Goal: Information Seeking & Learning: Learn about a topic

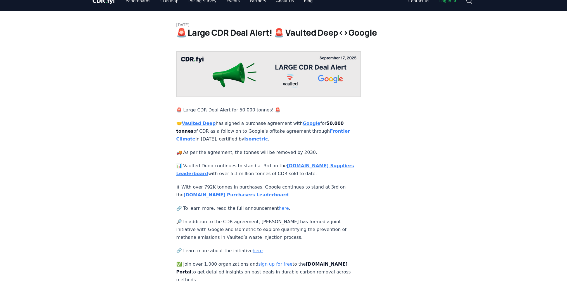
scroll to position [11, 0]
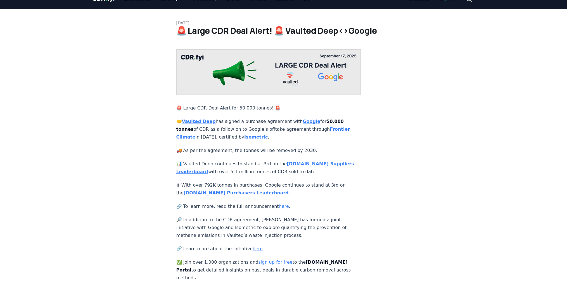
click at [251, 174] on p "📊 Vaulted Deep continues to stand at 3rd on the [DOMAIN_NAME] Suppliers Leaderb…" at bounding box center [268, 168] width 185 height 16
click at [302, 163] on strong "[DOMAIN_NAME] Suppliers Leaderboard" at bounding box center [265, 167] width 178 height 13
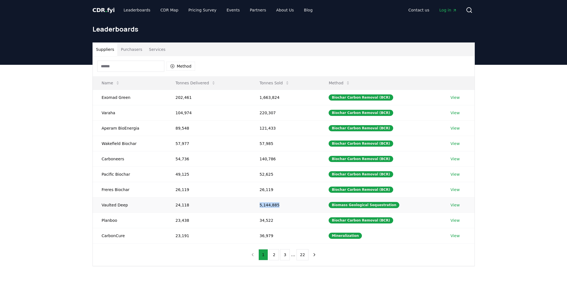
drag, startPoint x: 260, startPoint y: 205, endPoint x: 282, endPoint y: 206, distance: 22.1
click at [282, 206] on td "5,144,885" at bounding box center [285, 204] width 69 height 15
click at [279, 205] on td "5,144,885" at bounding box center [285, 204] width 69 height 15
drag, startPoint x: 280, startPoint y: 206, endPoint x: 258, endPoint y: 206, distance: 21.5
click at [261, 207] on td "5,144,885" at bounding box center [285, 204] width 69 height 15
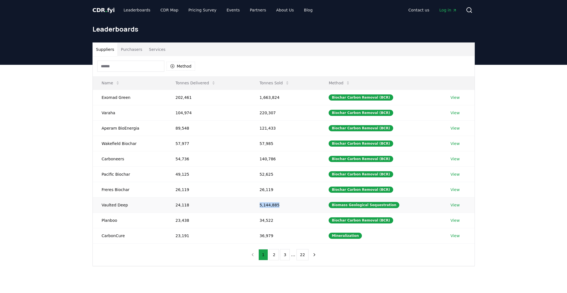
click at [267, 203] on td "5,144,885" at bounding box center [285, 204] width 69 height 15
drag, startPoint x: 282, startPoint y: 205, endPoint x: 257, endPoint y: 203, distance: 25.8
click at [257, 203] on td "5,144,885" at bounding box center [285, 204] width 69 height 15
click at [266, 205] on td "5,144,885" at bounding box center [285, 204] width 69 height 15
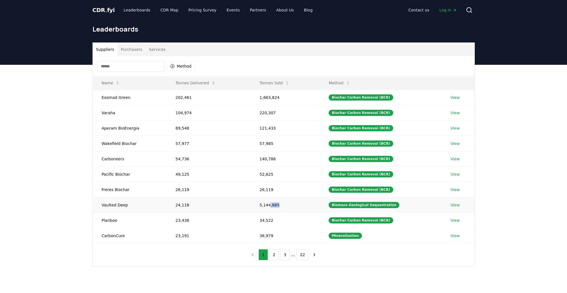
click at [270, 205] on td "5,144,885" at bounding box center [285, 204] width 69 height 15
drag, startPoint x: 270, startPoint y: 205, endPoint x: 288, endPoint y: 207, distance: 17.7
click at [270, 205] on td "5,144,885" at bounding box center [285, 204] width 69 height 15
click at [273, 96] on td "1,663,824" at bounding box center [285, 97] width 69 height 15
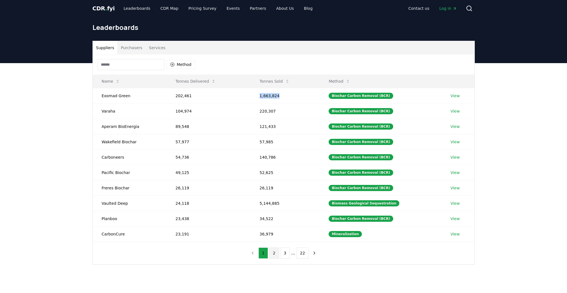
scroll to position [2, 0]
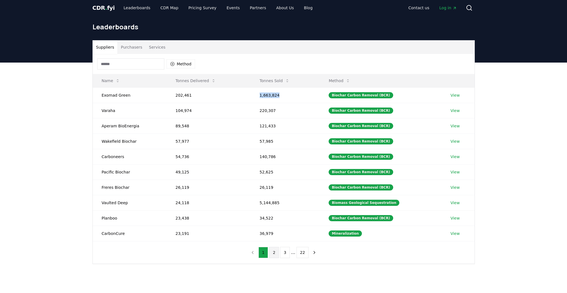
click at [274, 254] on button "2" at bounding box center [274, 252] width 10 height 11
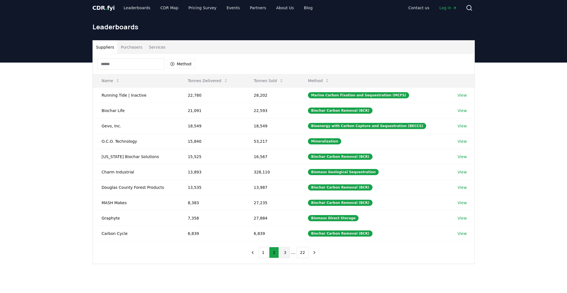
click at [285, 254] on button "3" at bounding box center [285, 252] width 10 height 11
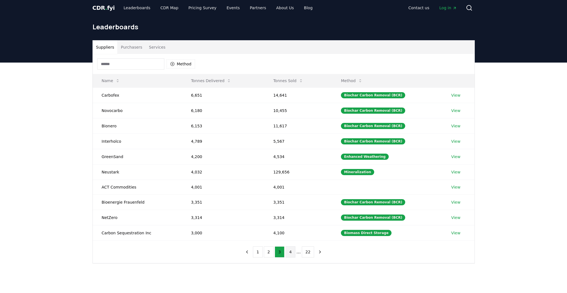
click at [293, 254] on button "4" at bounding box center [291, 252] width 10 height 11
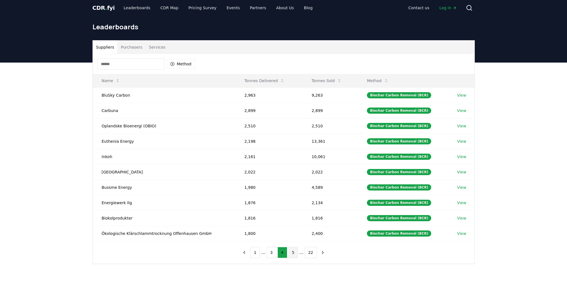
click at [295, 255] on button "5" at bounding box center [293, 252] width 10 height 11
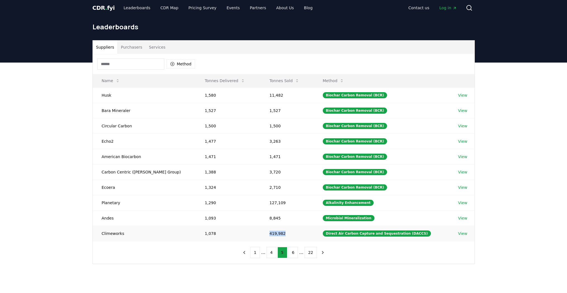
drag, startPoint x: 274, startPoint y: 235, endPoint x: 258, endPoint y: 235, distance: 16.2
click at [261, 235] on td "419,982" at bounding box center [287, 233] width 53 height 15
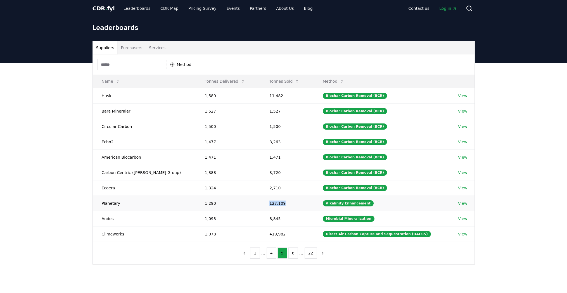
drag, startPoint x: 275, startPoint y: 203, endPoint x: 256, endPoint y: 202, distance: 19.6
click at [261, 202] on td "127,109" at bounding box center [287, 203] width 53 height 15
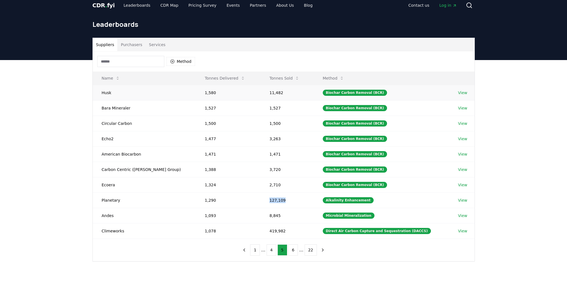
scroll to position [4, 0]
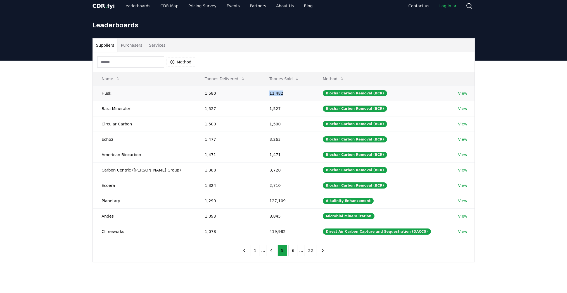
drag, startPoint x: 273, startPoint y: 94, endPoint x: 257, endPoint y: 94, distance: 15.9
click at [261, 94] on td "11,482" at bounding box center [287, 93] width 53 height 15
click at [291, 255] on button "6" at bounding box center [293, 250] width 10 height 11
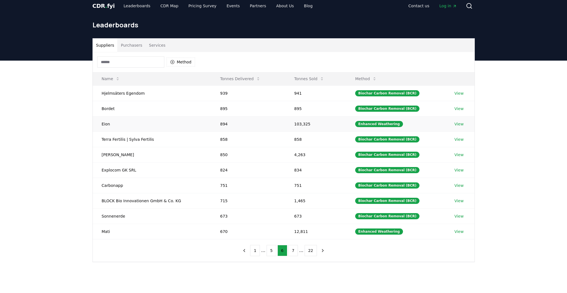
click at [299, 124] on td "103,325" at bounding box center [315, 123] width 61 height 15
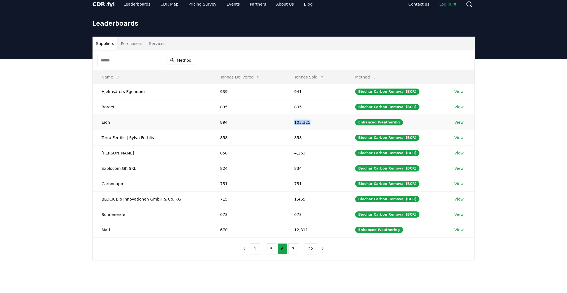
scroll to position [6, 0]
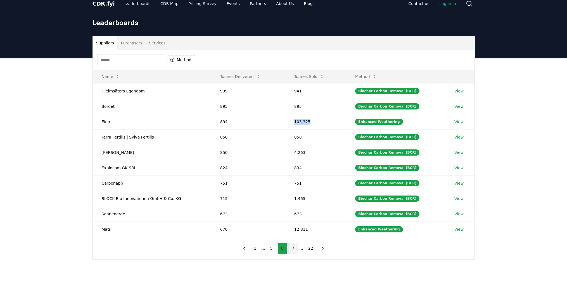
click at [292, 246] on button "7" at bounding box center [293, 248] width 10 height 11
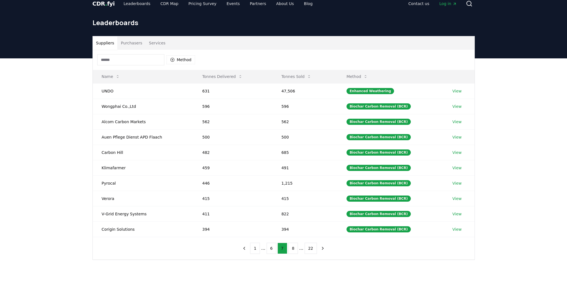
scroll to position [5, 0]
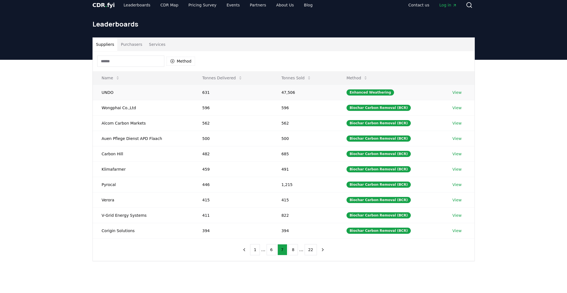
click at [287, 95] on td "47,506" at bounding box center [305, 92] width 65 height 15
click at [287, 94] on td "47,506" at bounding box center [305, 92] width 65 height 15
click at [288, 94] on td "47,506" at bounding box center [305, 92] width 65 height 15
click at [297, 249] on button "8" at bounding box center [293, 249] width 10 height 11
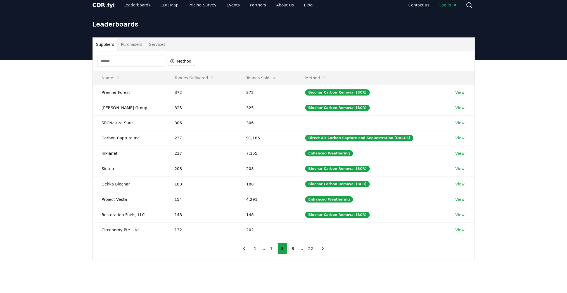
click at [102, 7] on span "CDR . fyi" at bounding box center [104, 5] width 22 height 7
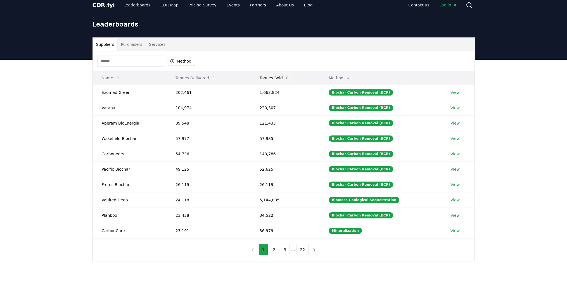
click at [287, 79] on icon at bounding box center [287, 78] width 4 height 4
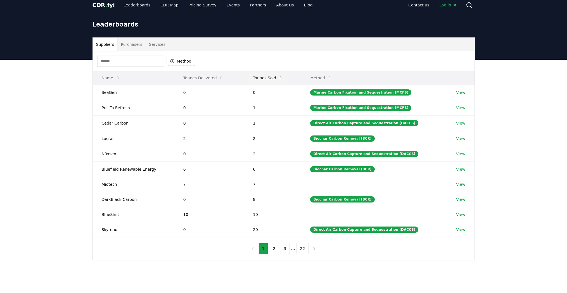
click at [283, 78] on icon at bounding box center [280, 78] width 4 height 4
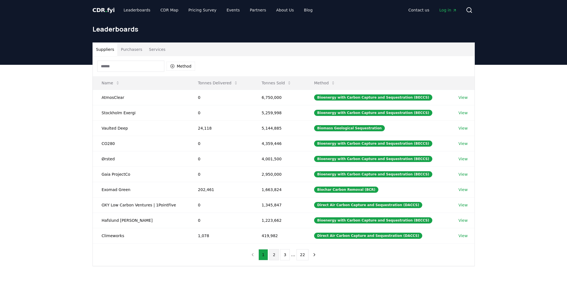
click at [273, 255] on button "2" at bounding box center [274, 254] width 10 height 11
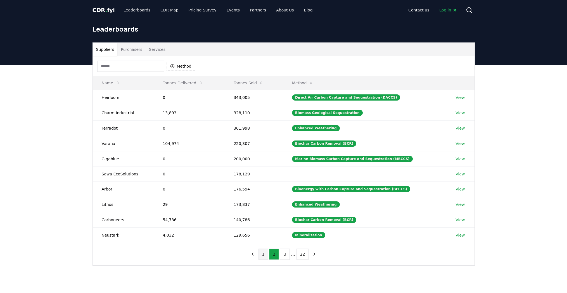
click at [264, 253] on button "1" at bounding box center [264, 254] width 10 height 11
